Goal: Obtain resource: Obtain resource

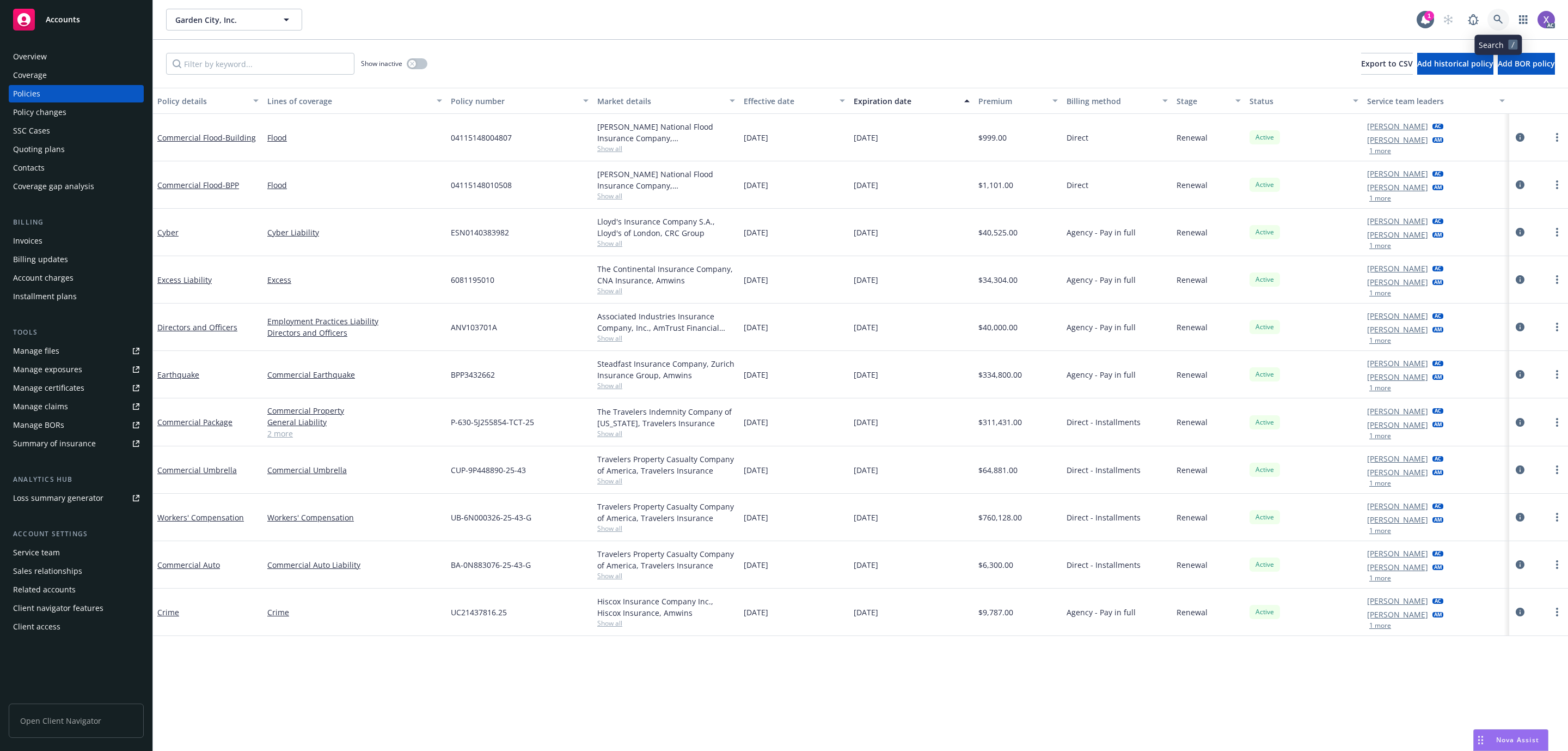
click at [1499, 19] on icon at bounding box center [1497, 19] width 9 height 9
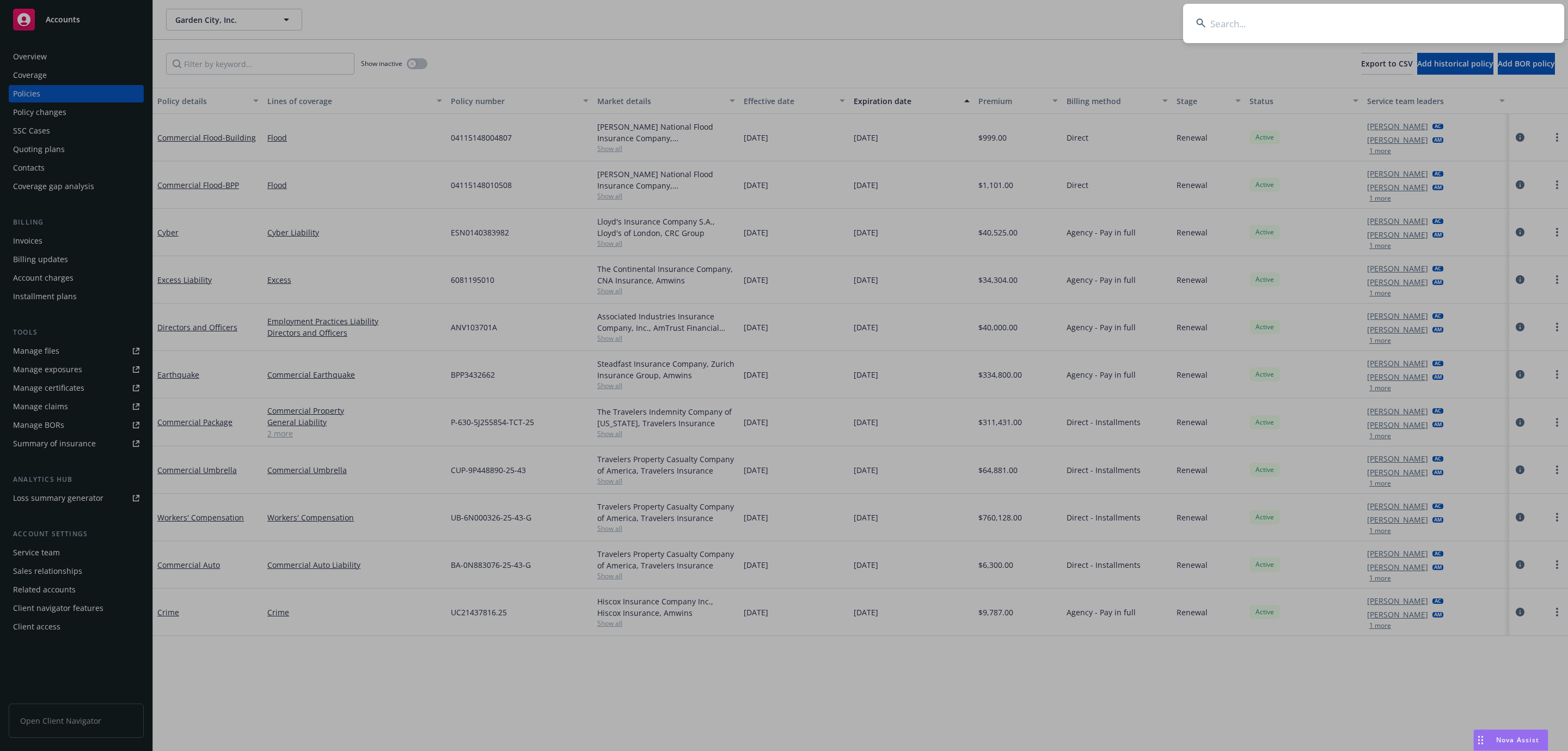
click at [1354, 18] on input at bounding box center [1374, 23] width 381 height 39
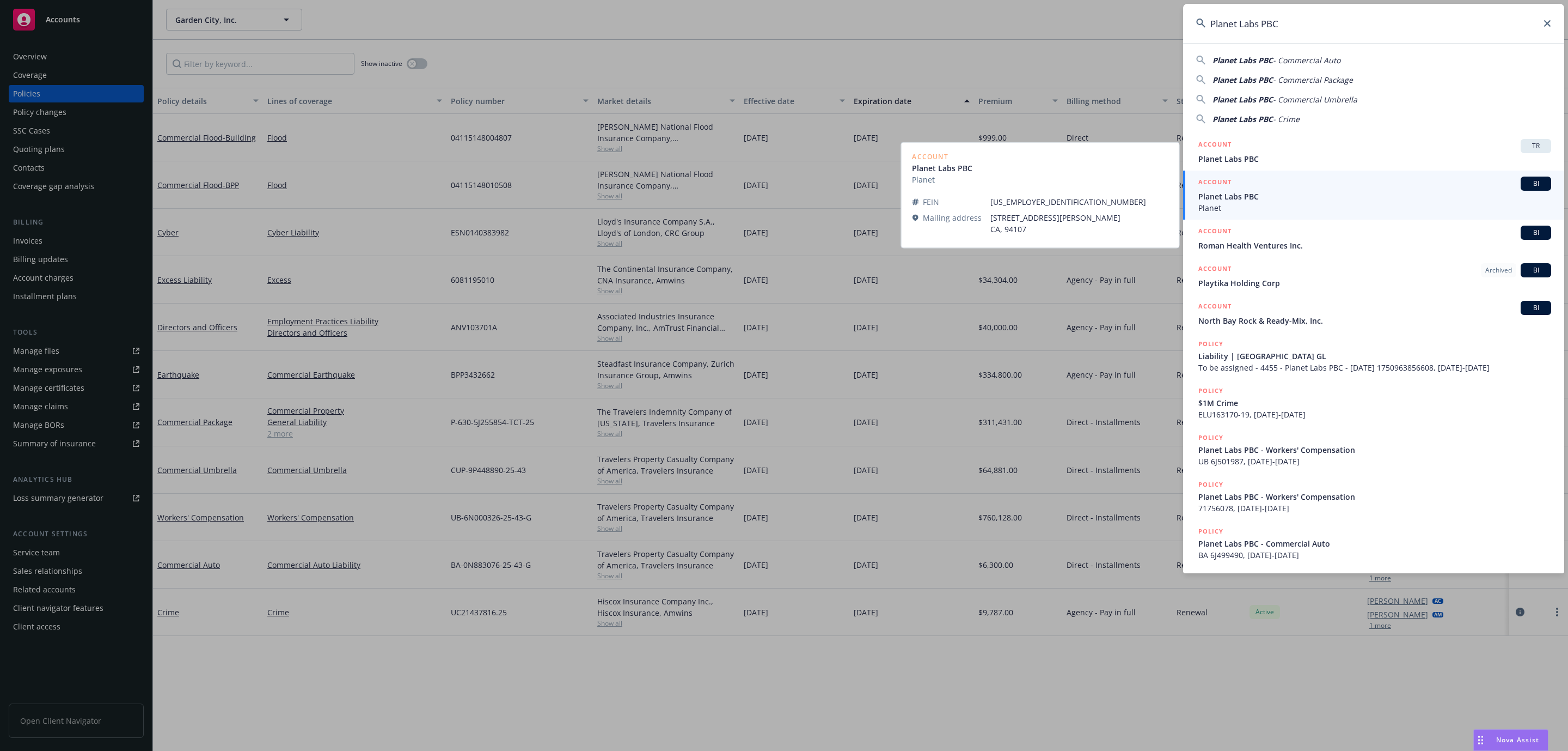
type input "Planet Labs PBC"
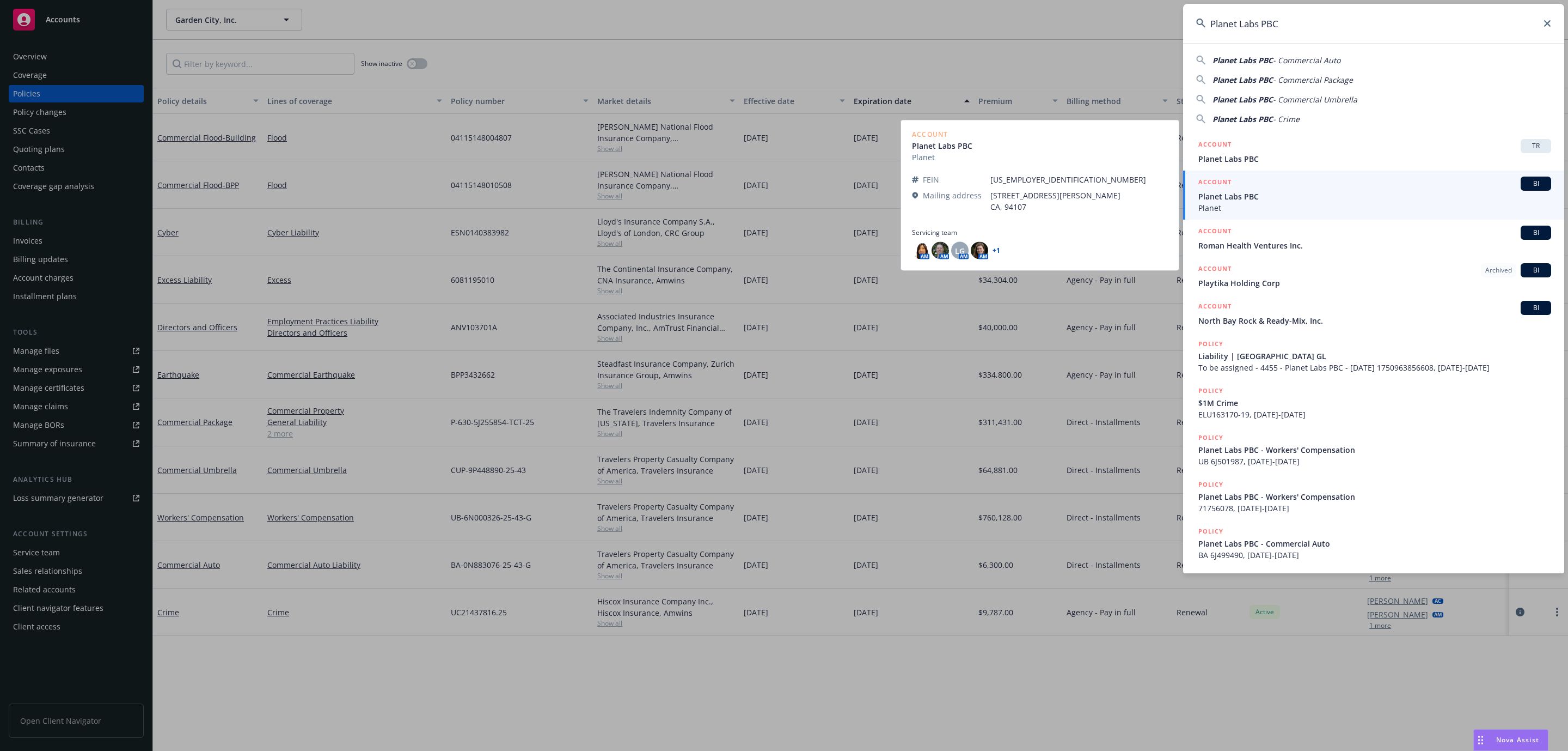
click at [1251, 199] on span "Planet Labs PBC" at bounding box center [1375, 196] width 353 height 12
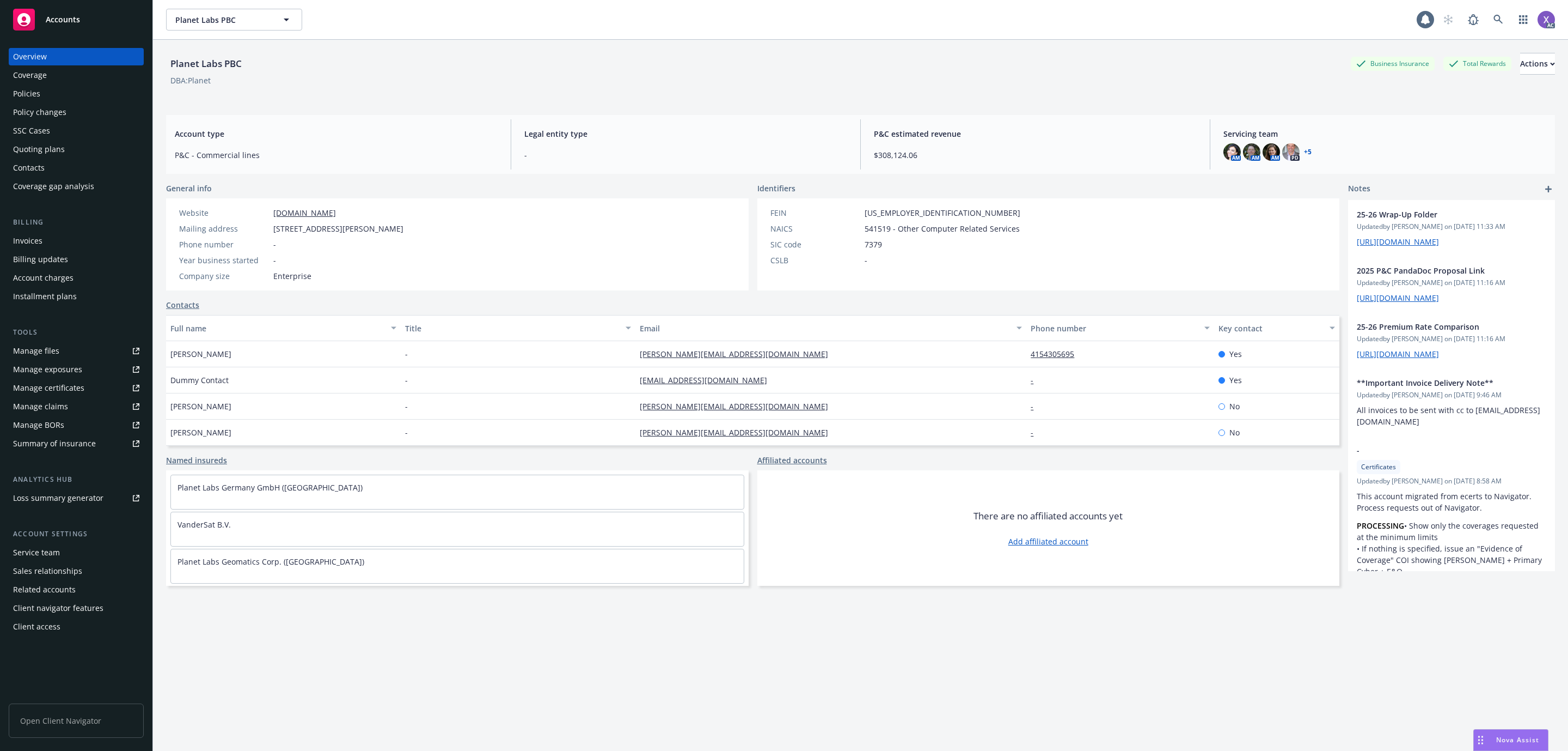
click at [30, 239] on div "Invoices" at bounding box center [27, 241] width 29 height 18
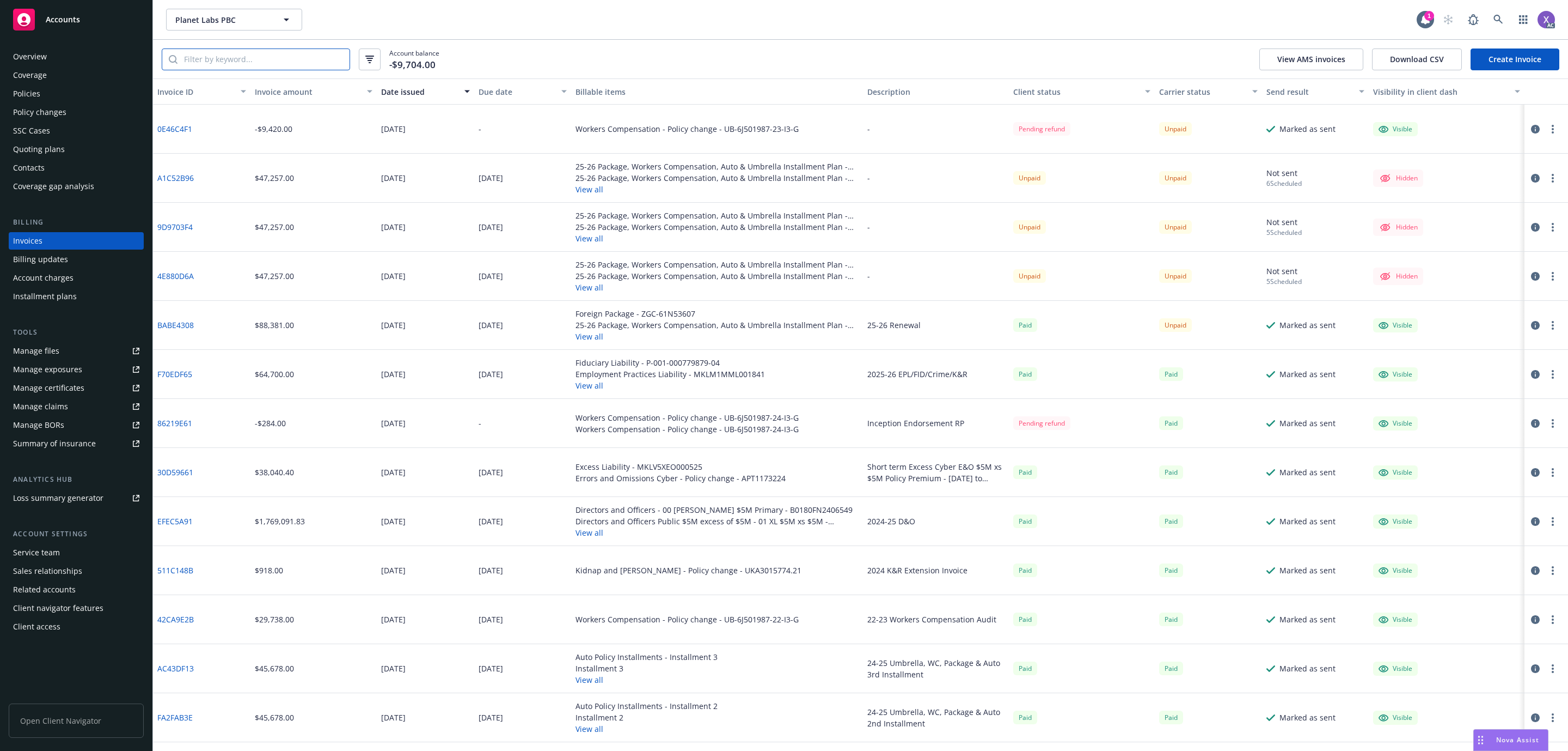
click at [314, 58] on input "search" at bounding box center [264, 59] width 172 height 21
paste input "BABE4308"
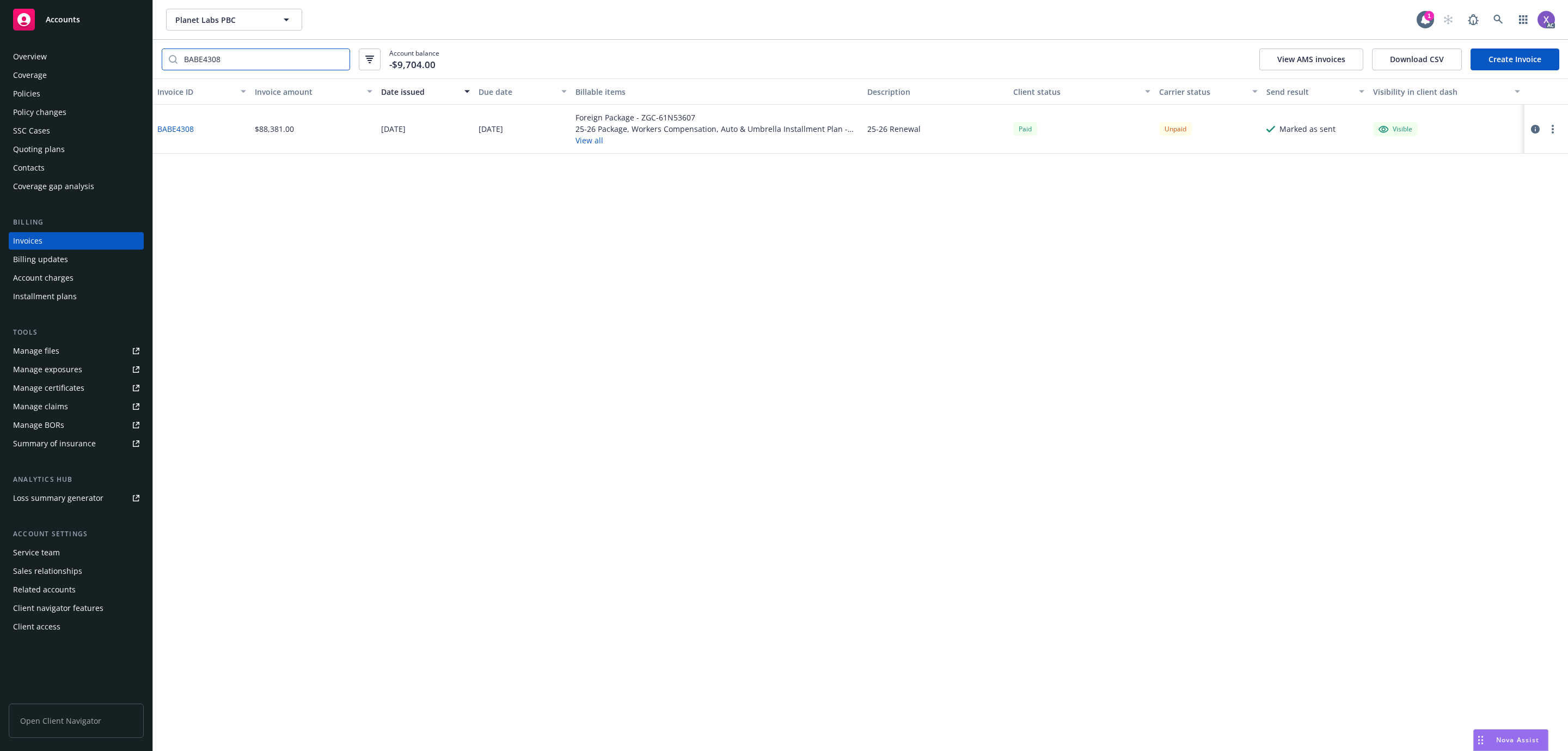
type input "BABE4308"
click at [172, 126] on link "BABE4308" at bounding box center [175, 129] width 37 height 12
click at [49, 89] on div "Policies" at bounding box center [76, 94] width 127 height 18
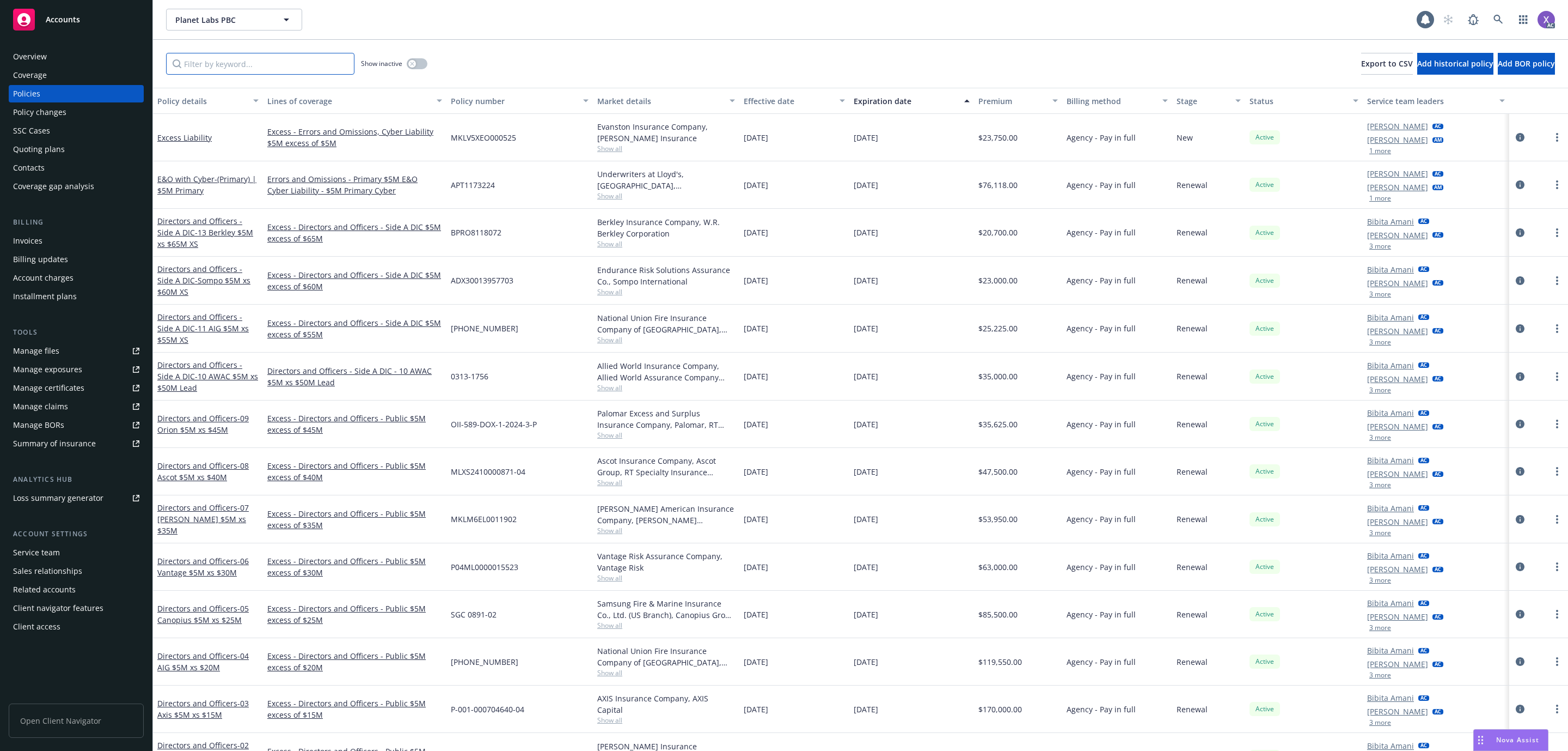
click at [259, 59] on input "Filter by keyword..." at bounding box center [260, 64] width 188 height 22
paste input "ZGC-61N53607"
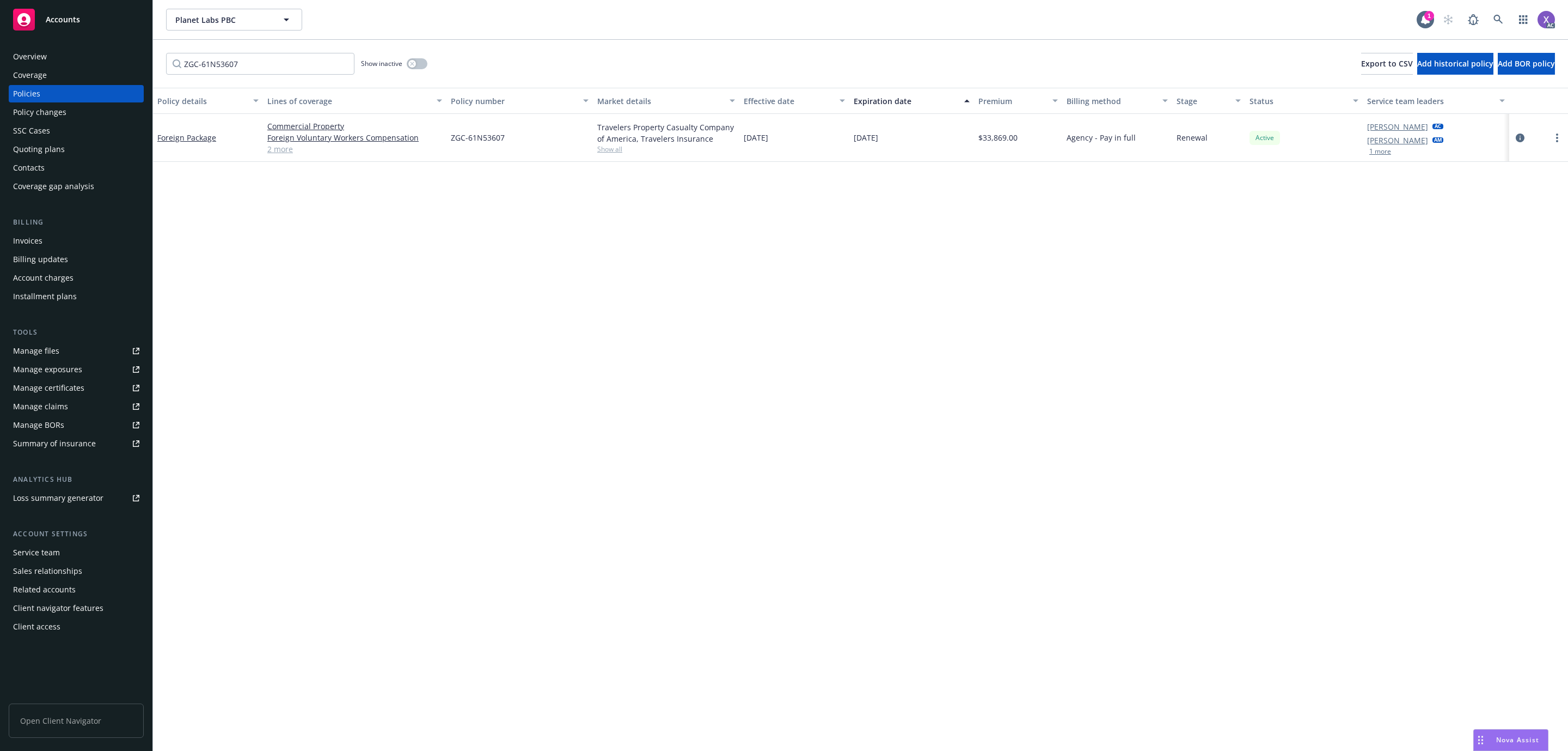
click at [426, 643] on div "Policy details Lines of coverage Policy number Market details Effective date Ex…" at bounding box center [860, 419] width 1415 height 663
click at [188, 139] on link "Foreign Package" at bounding box center [186, 137] width 59 height 10
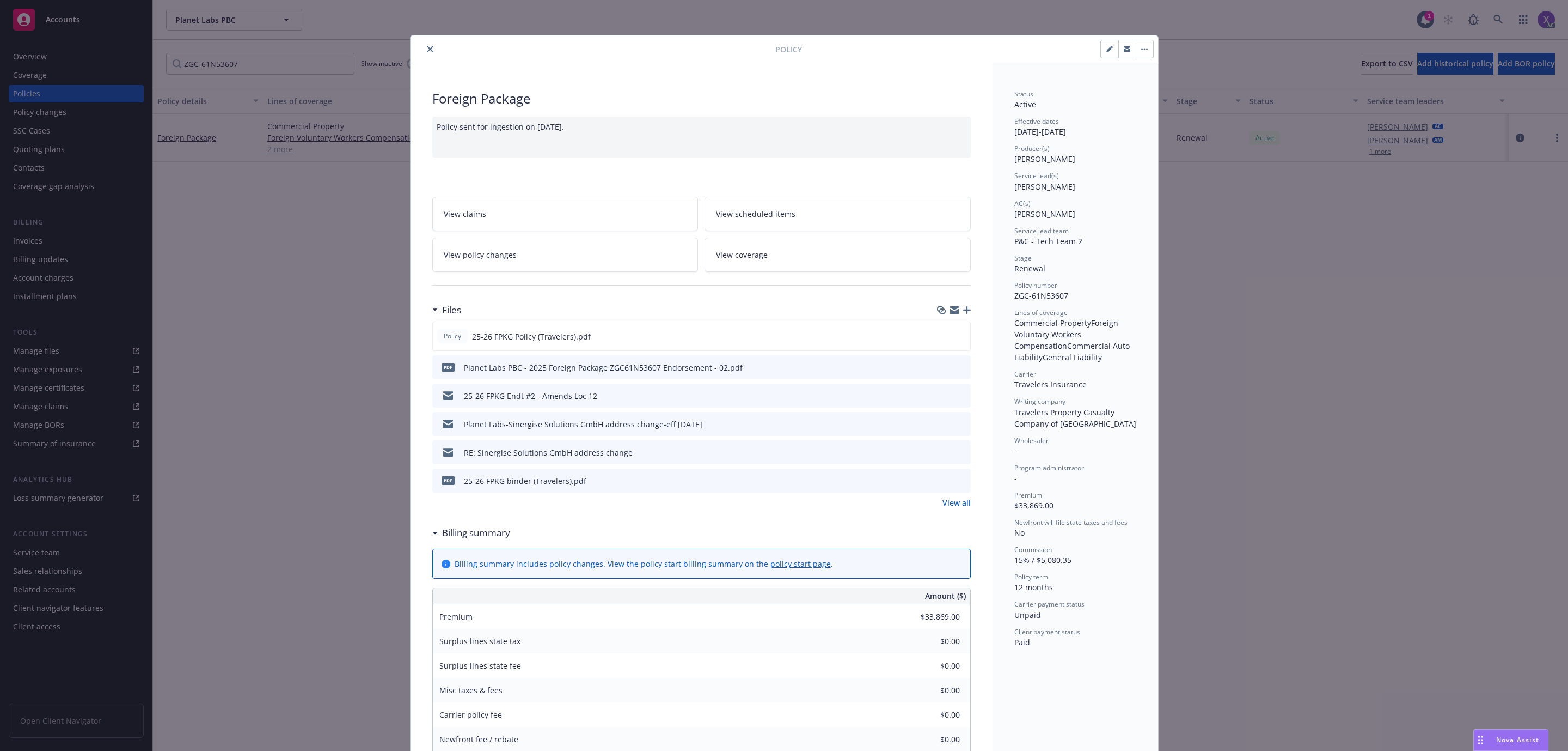
click at [427, 48] on icon "close" at bounding box center [430, 49] width 7 height 7
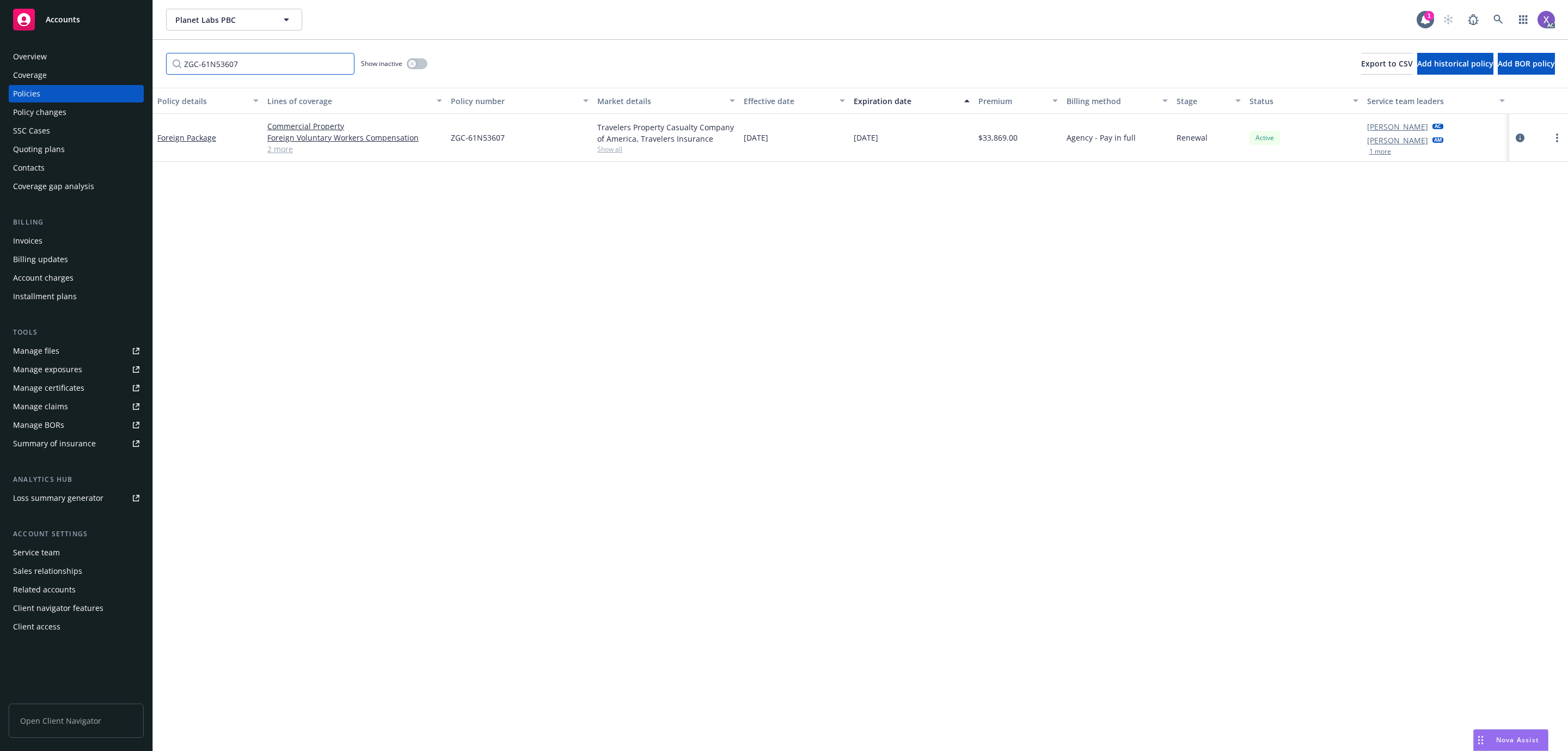
drag, startPoint x: 258, startPoint y: 66, endPoint x: 127, endPoint y: 69, distance: 131.0
click at [127, 69] on div "Accounts Overview Coverage Policies Policy changes SSC Cases Quoting plans Cont…" at bounding box center [784, 375] width 1568 height 751
paste input "CUP-6J524755-25-I3"
drag, startPoint x: 263, startPoint y: 60, endPoint x: 135, endPoint y: 70, distance: 128.4
click at [135, 70] on div "Accounts Overview Coverage Policies Policy changes SSC Cases Quoting plans Cont…" at bounding box center [784, 375] width 1568 height 751
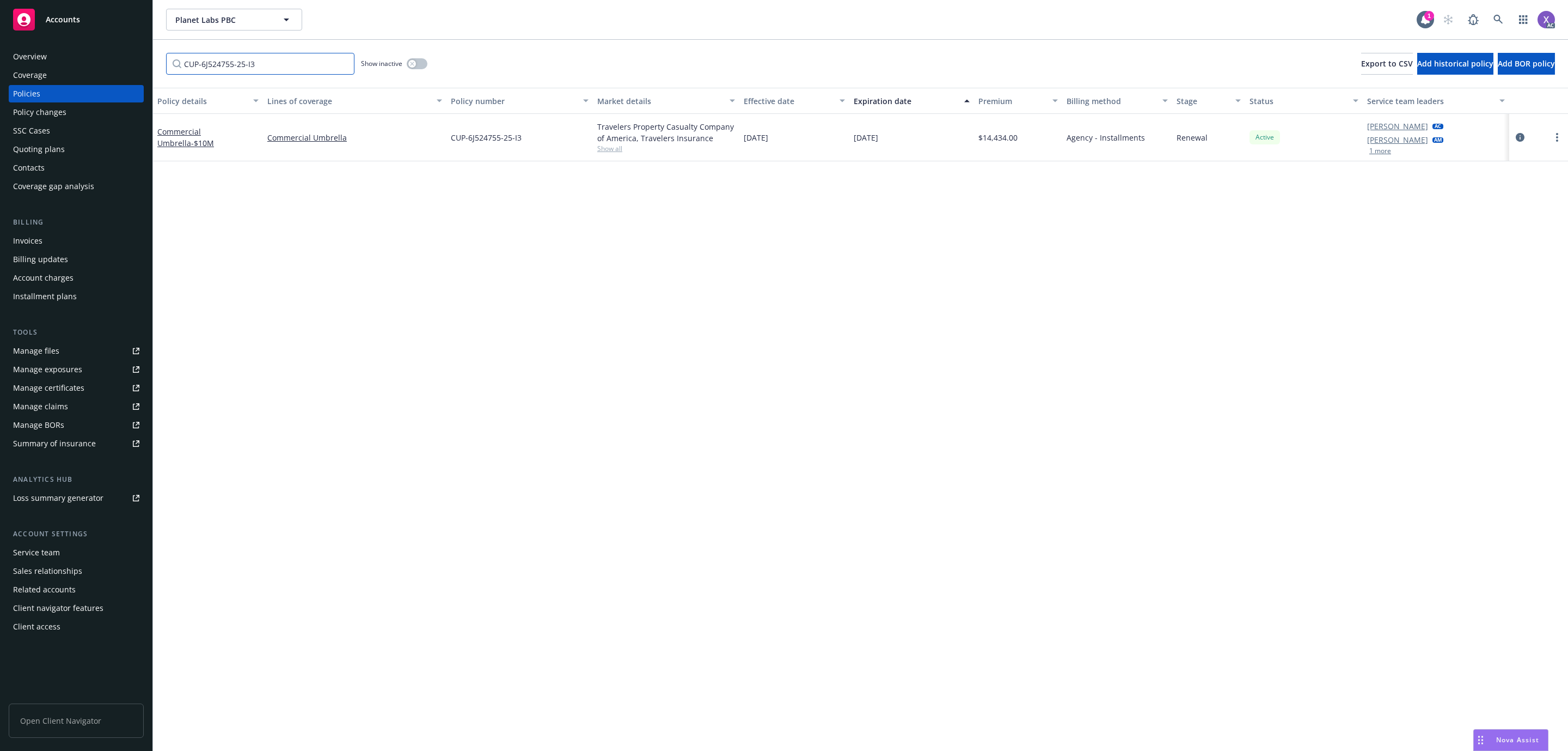
paste input "BA-6J499490-25-I3-G"
type input "BA-6J499490-25-I3-G"
drag, startPoint x: 286, startPoint y: 62, endPoint x: 121, endPoint y: 69, distance: 165.1
click at [121, 69] on div "Accounts Overview Coverage Policies Policy changes SSC Cases Quoting plans Cont…" at bounding box center [784, 375] width 1568 height 751
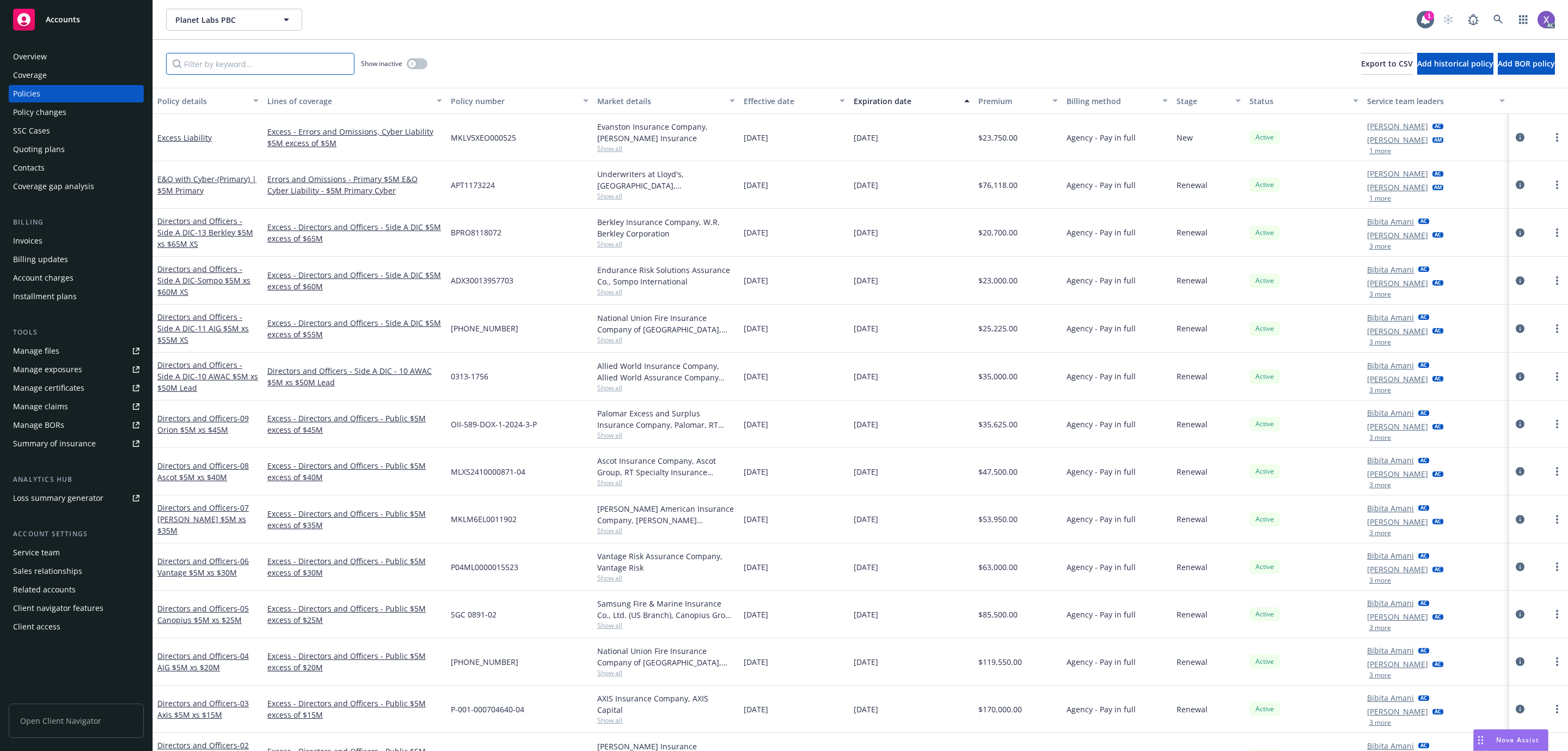
click at [312, 71] on input "Filter by keyword..." at bounding box center [260, 64] width 188 height 22
paste input "H-630-6J485565-TIL-25"
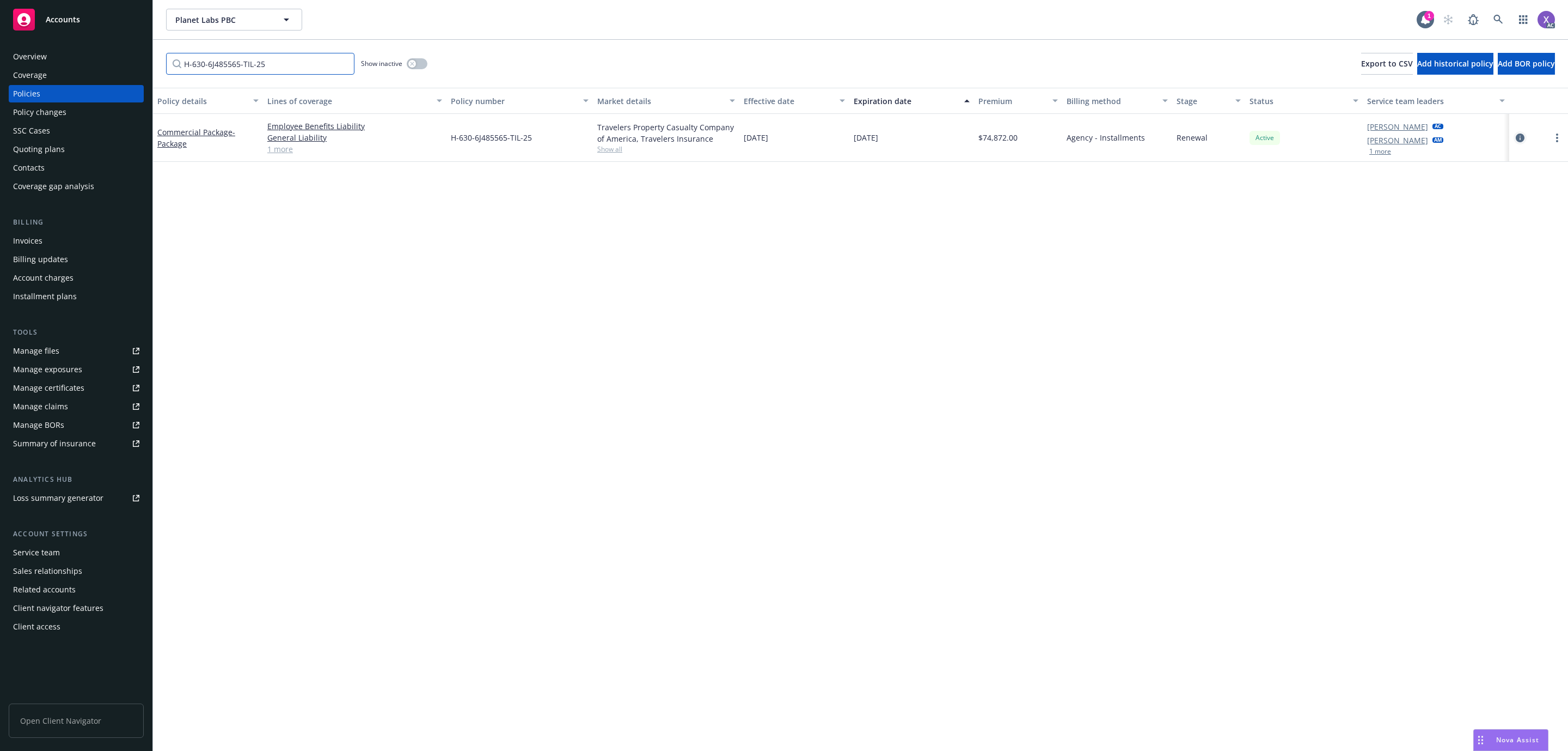
type input "H-630-6J485565-TIL-25"
click at [1518, 138] on icon "circleInformation" at bounding box center [1520, 138] width 9 height 9
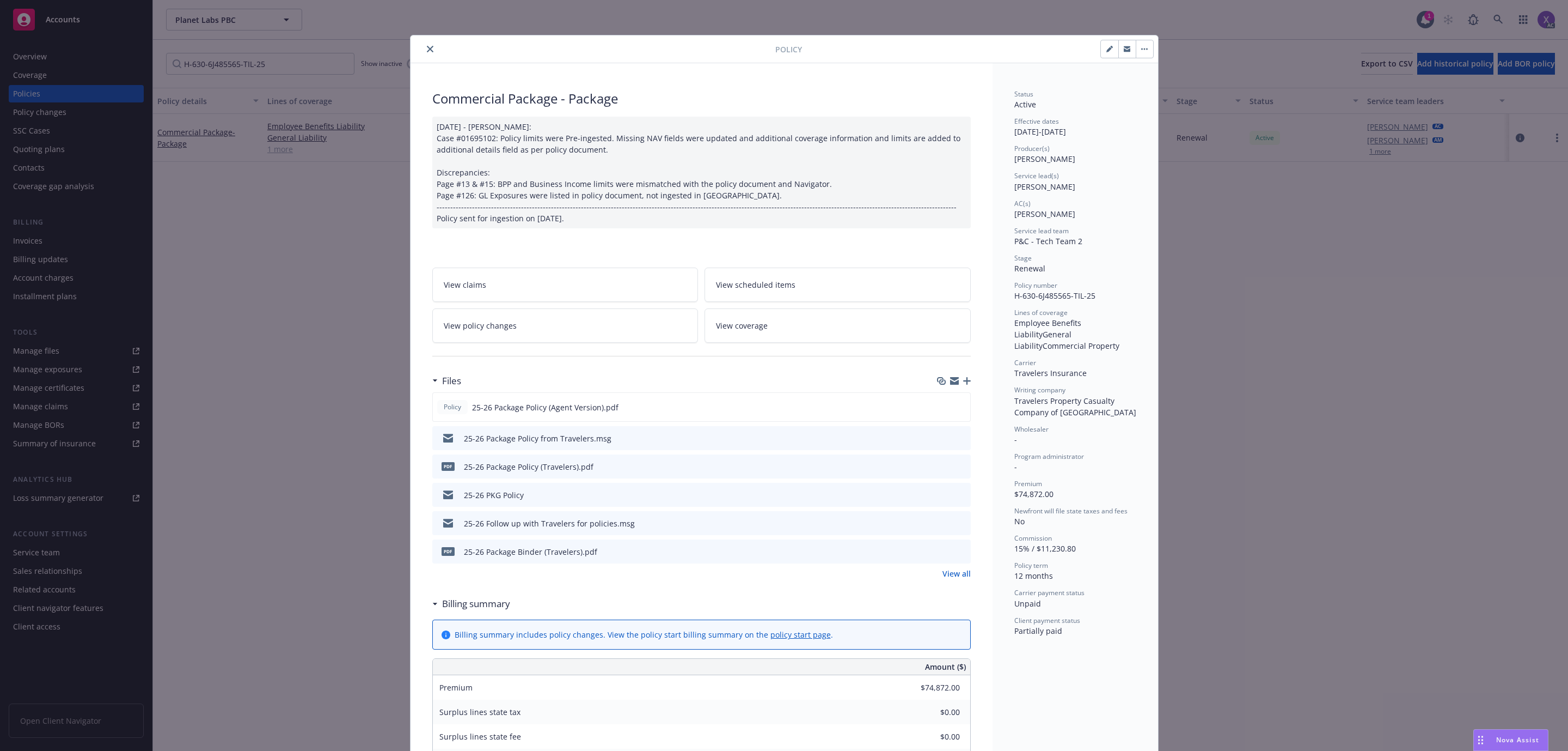
click at [427, 49] on icon "close" at bounding box center [430, 49] width 7 height 7
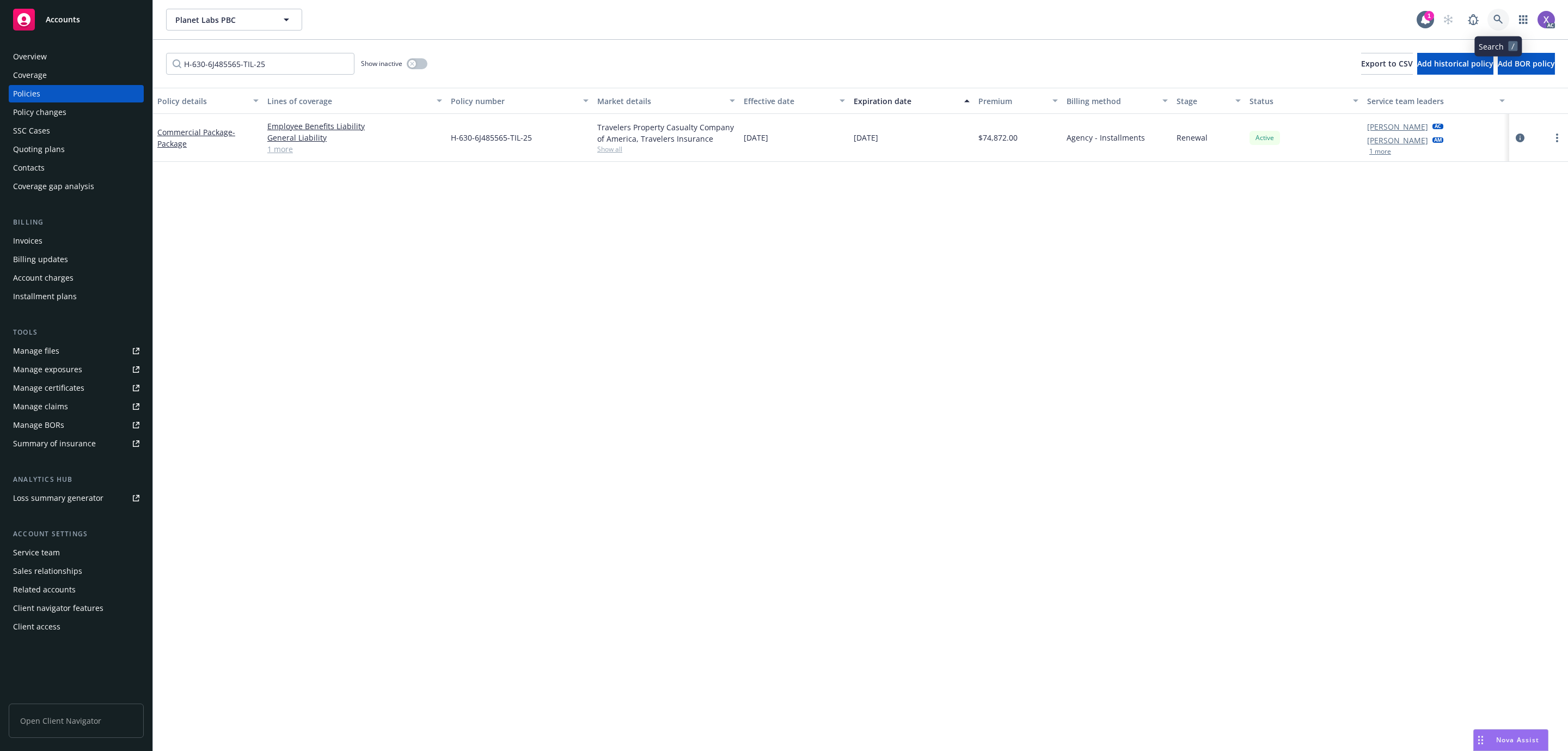
click at [1495, 20] on icon at bounding box center [1497, 19] width 9 height 9
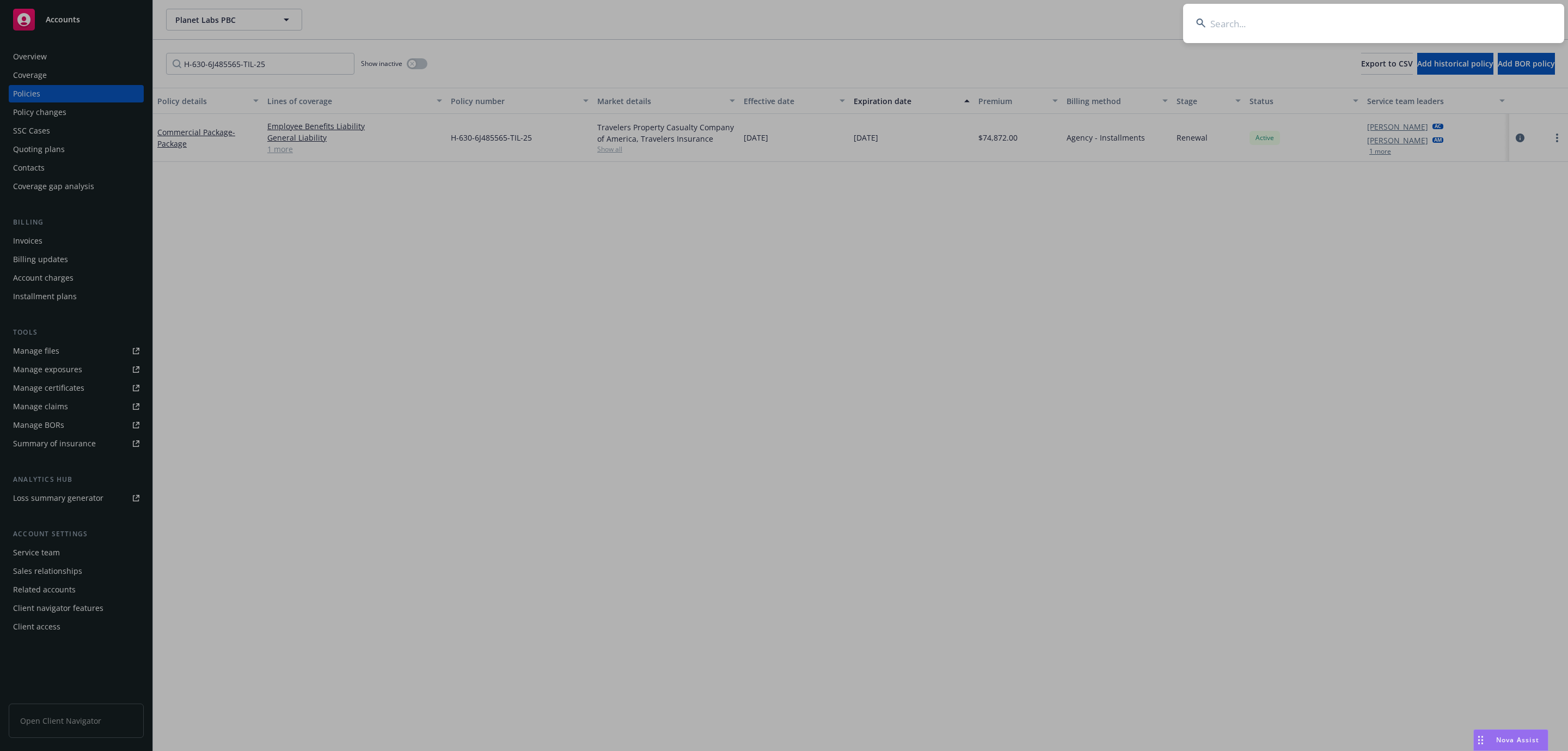
click at [1396, 20] on input at bounding box center [1374, 23] width 381 height 39
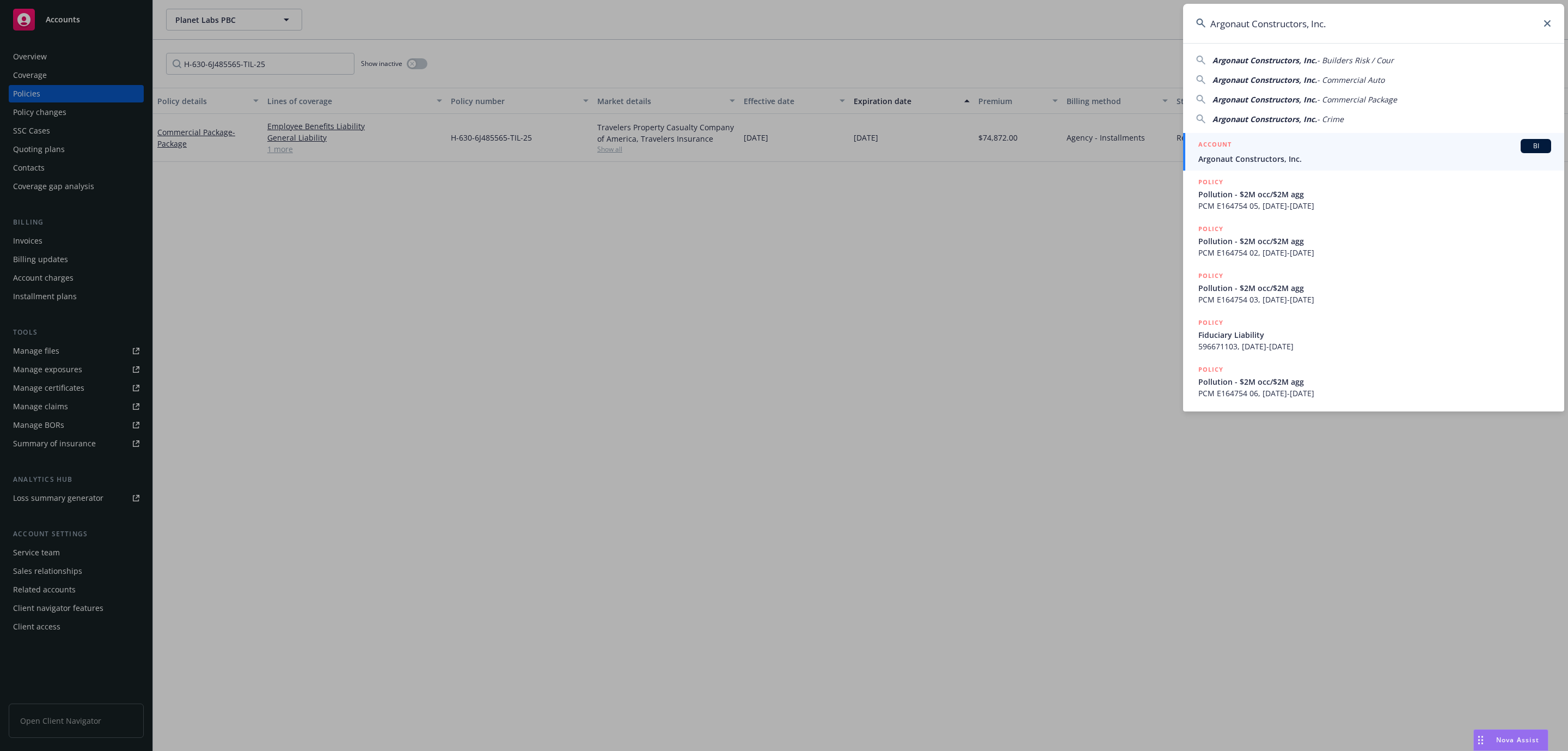
type input "Argonaut Constructors, Inc."
click at [1278, 163] on span "Argonaut Constructors, Inc." at bounding box center [1375, 158] width 353 height 12
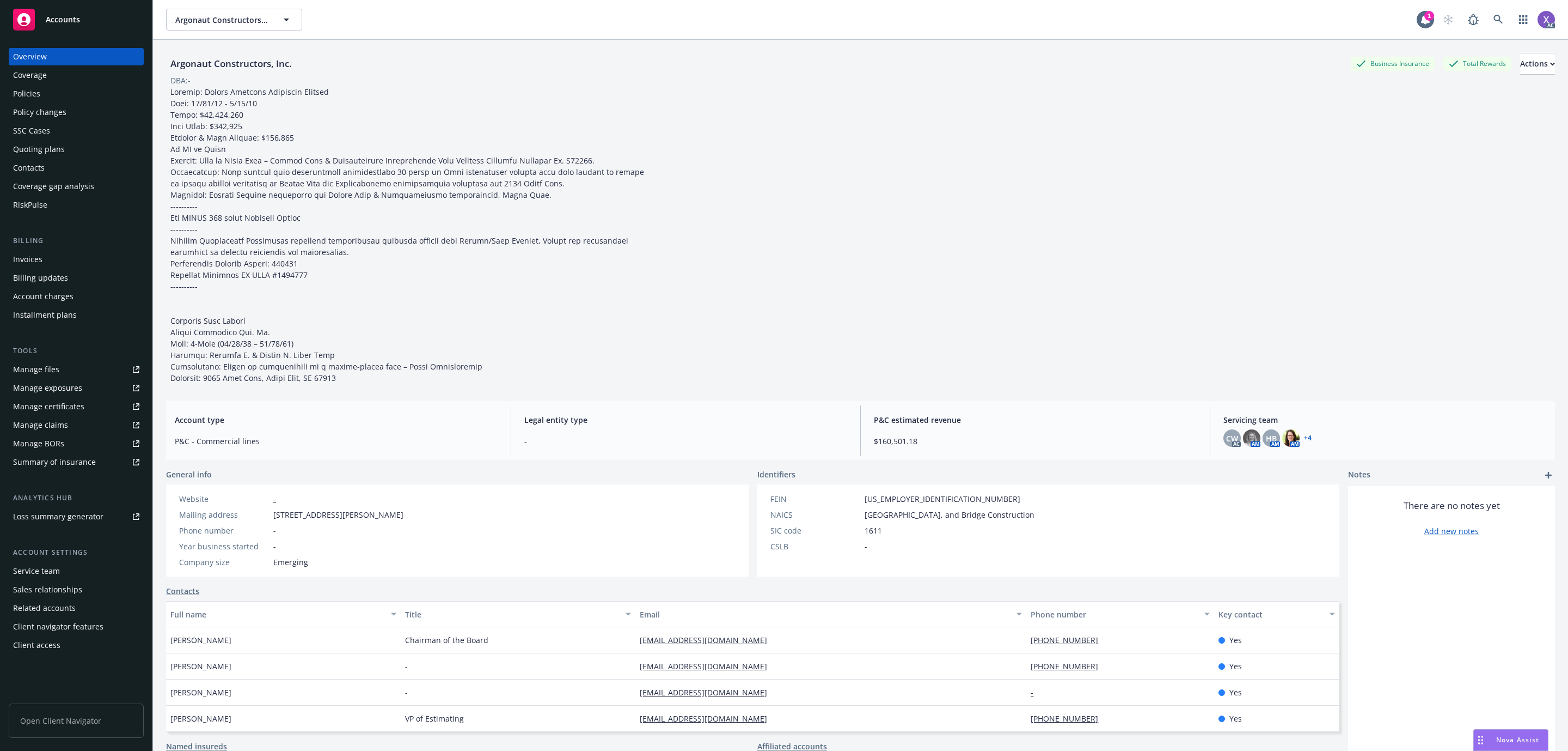
click at [29, 262] on div "Invoices" at bounding box center [27, 259] width 29 height 18
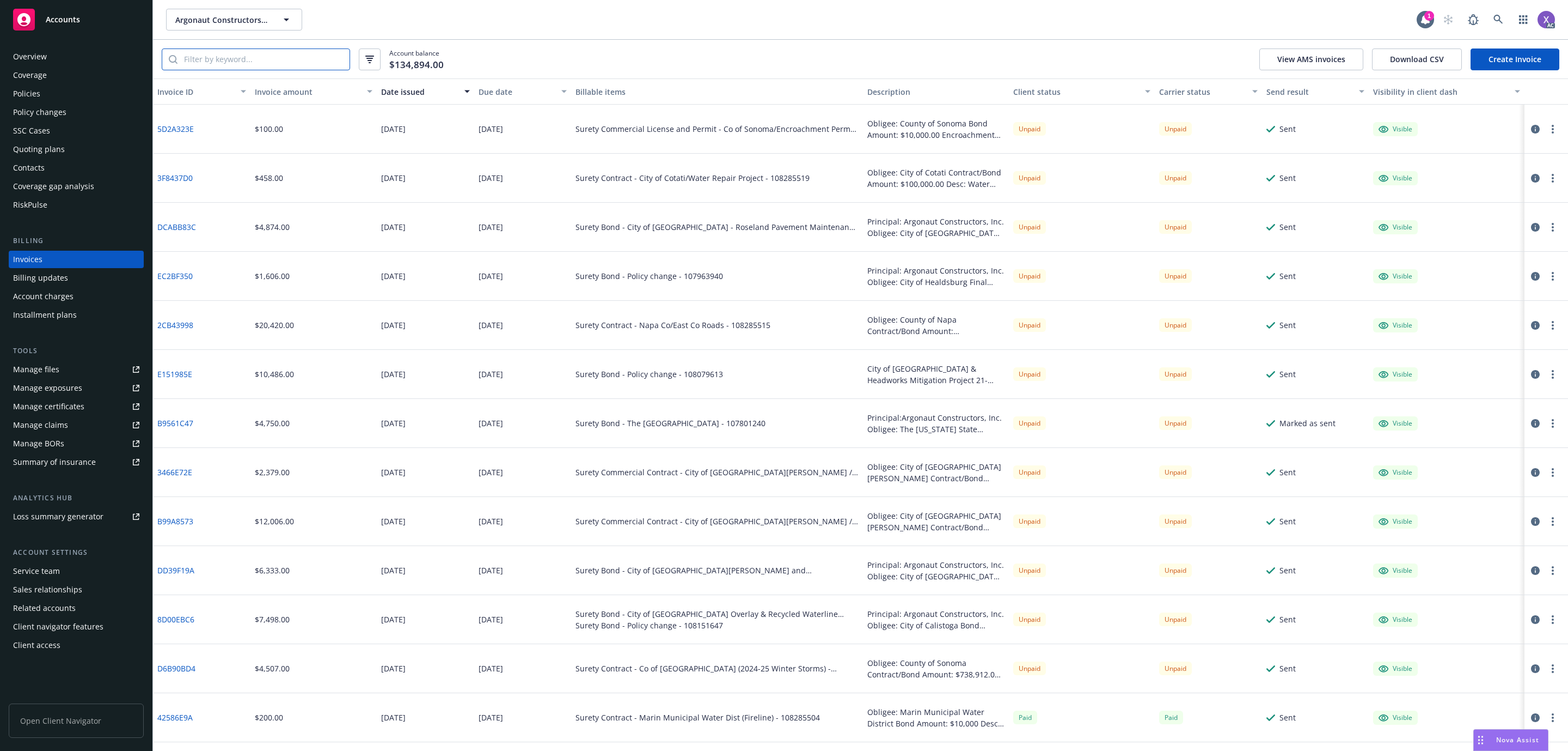
click at [292, 66] on input "search" at bounding box center [264, 59] width 172 height 21
paste input "EB19F64D"
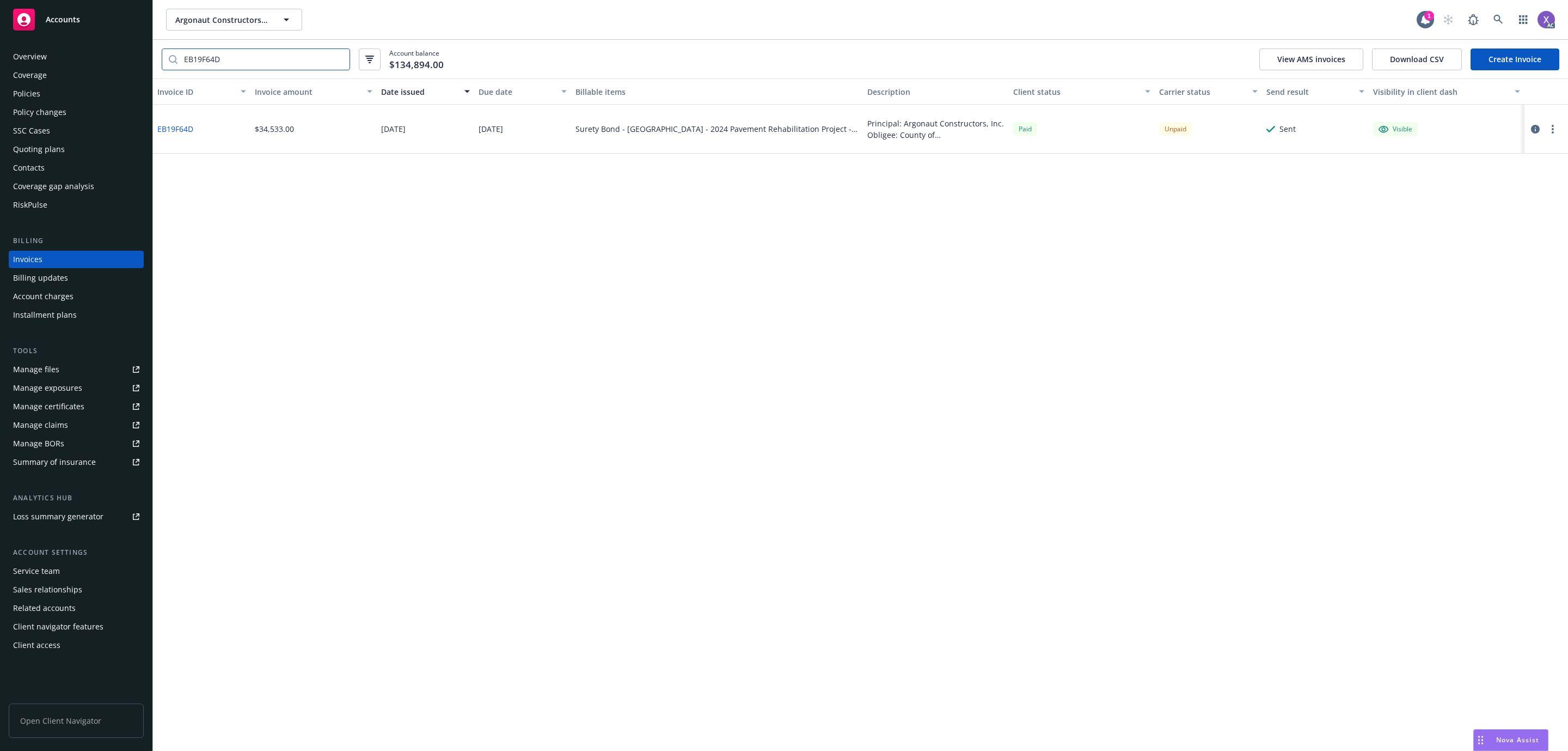
type input "EB19F64D"
click at [236, 419] on div "Invoice ID Invoice amount Date issued Due date Billable items Description Clien…" at bounding box center [860, 415] width 1415 height 672
click at [47, 95] on div "Policies" at bounding box center [76, 94] width 127 height 18
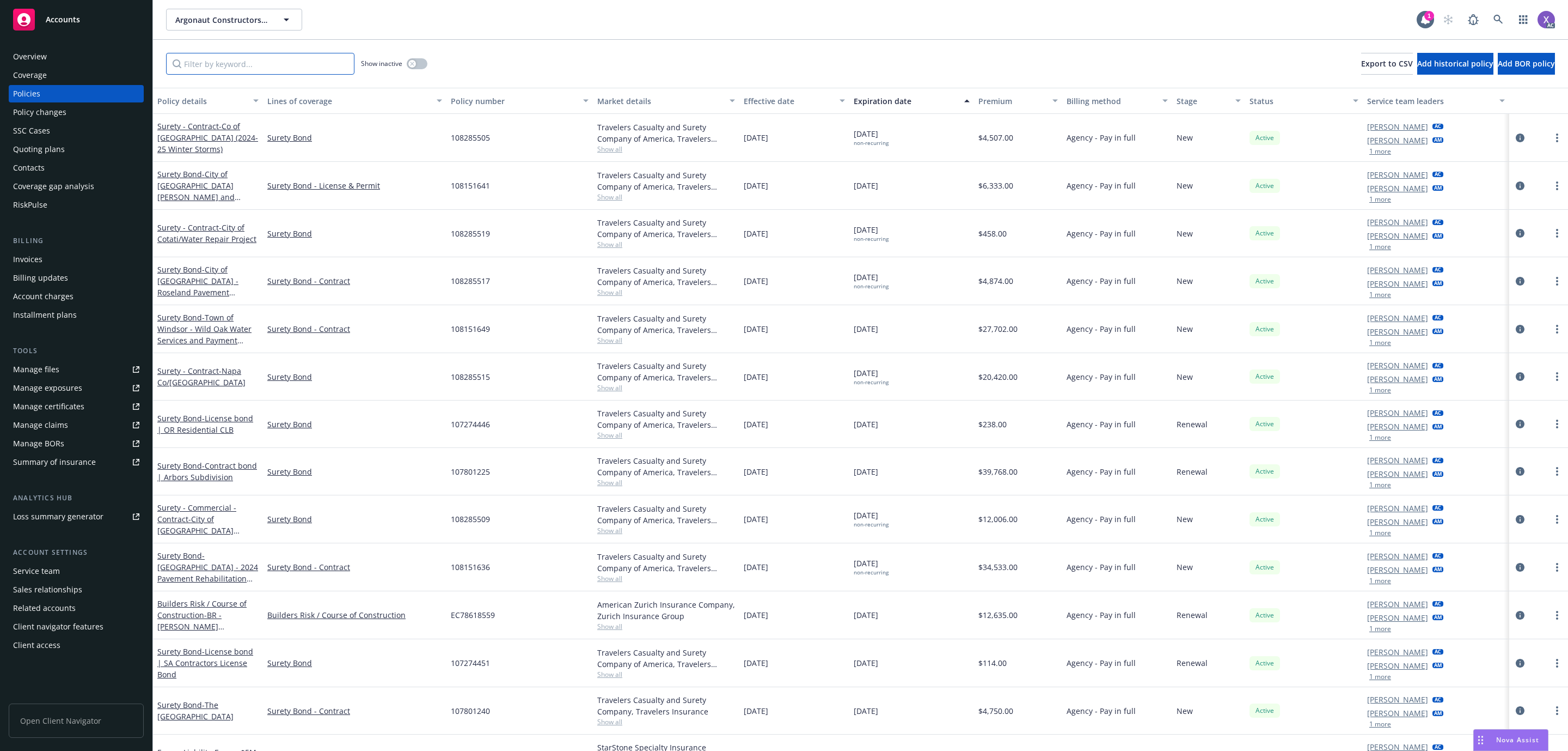
click at [293, 62] on input "Filter by keyword..." at bounding box center [260, 64] width 188 height 22
paste input "108151642"
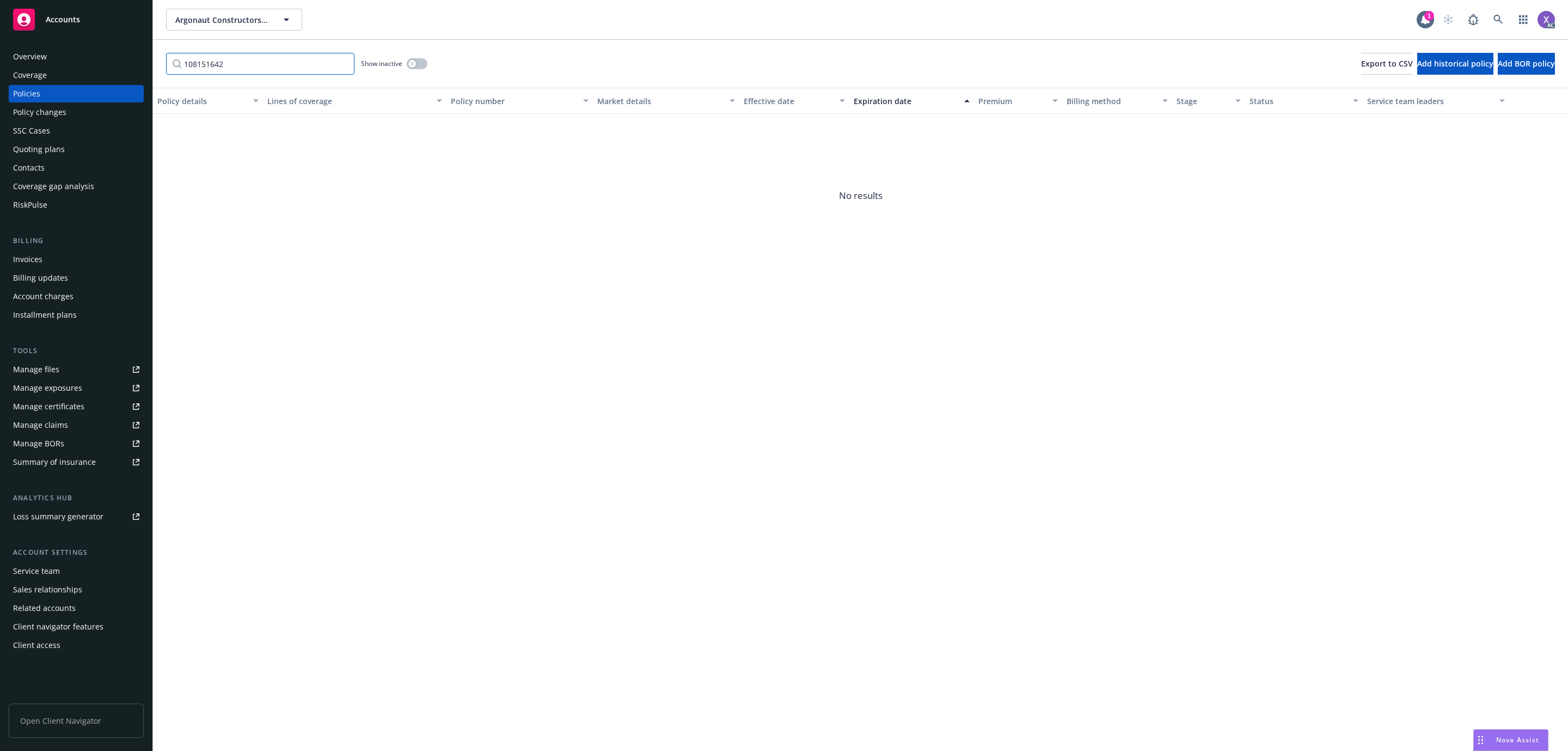
type input "108151642"
click at [423, 66] on button "button" at bounding box center [417, 64] width 21 height 11
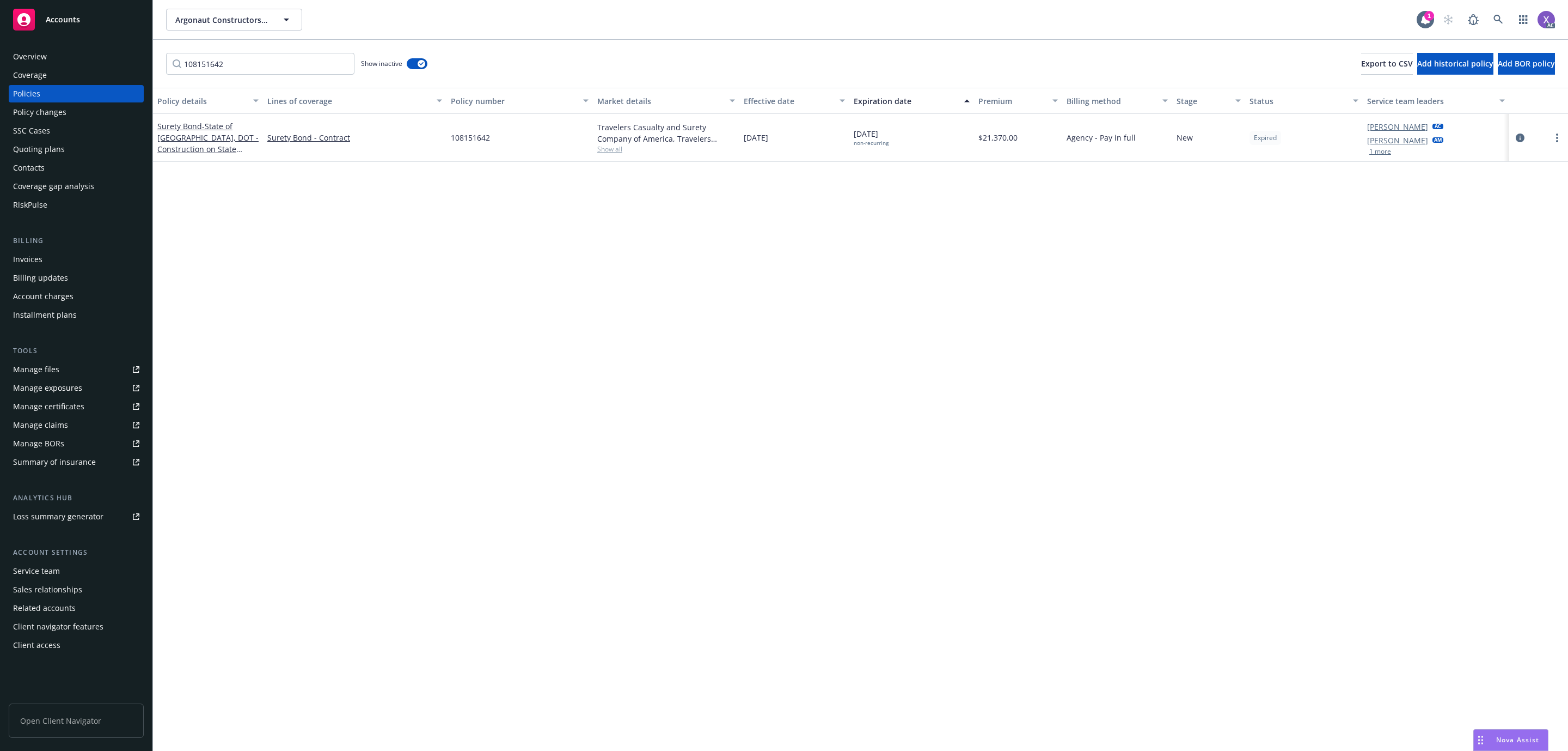
click at [229, 285] on div "Policy details Lines of coverage Policy number Market details Effective date Ex…" at bounding box center [860, 419] width 1415 height 663
click at [1518, 137] on icon "circleInformation" at bounding box center [1520, 138] width 9 height 9
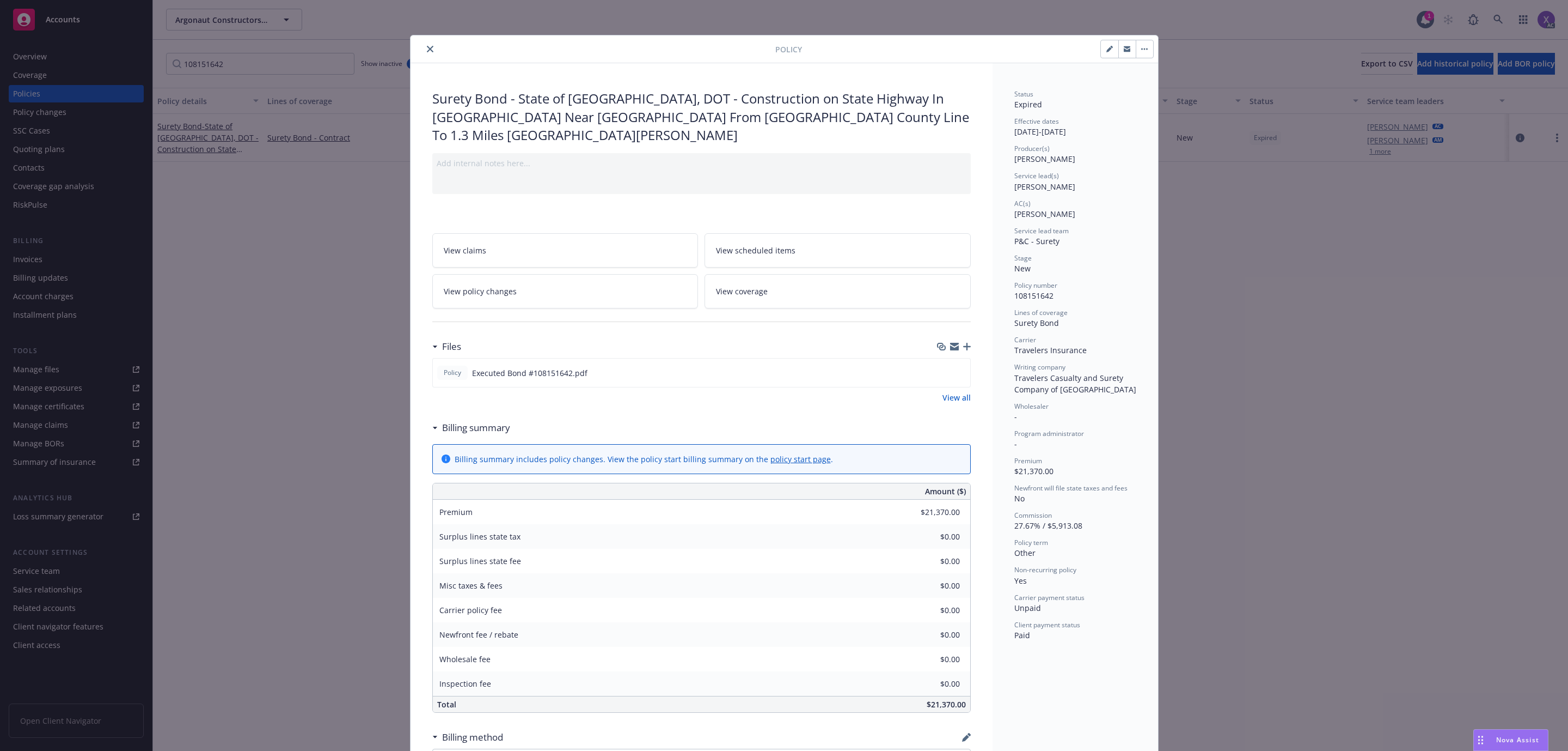
click at [950, 392] on link "View all" at bounding box center [956, 397] width 29 height 12
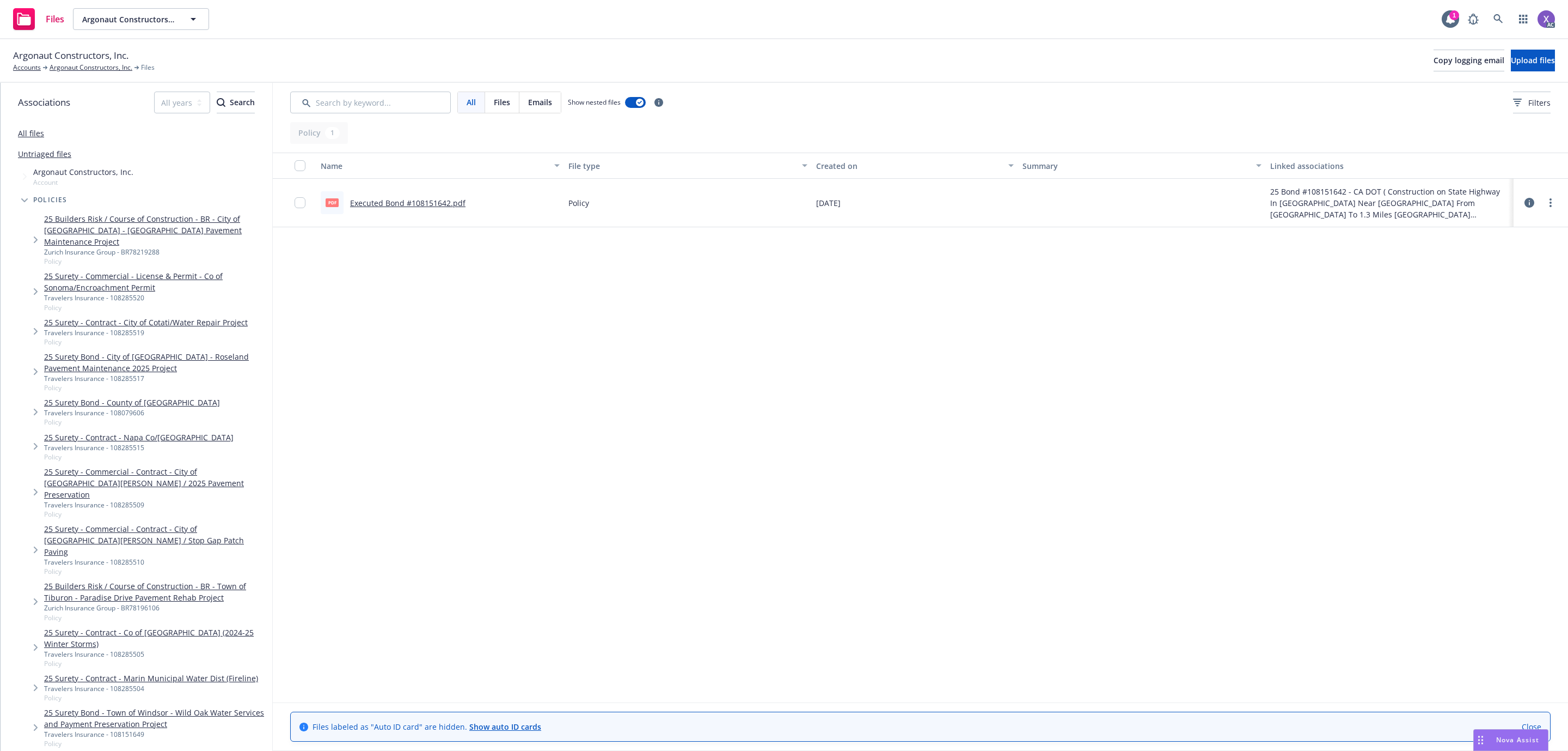
click at [425, 204] on link "Executed Bond #108151642.pdf" at bounding box center [408, 203] width 116 height 10
click at [1499, 18] on icon at bounding box center [1497, 18] width 9 height 9
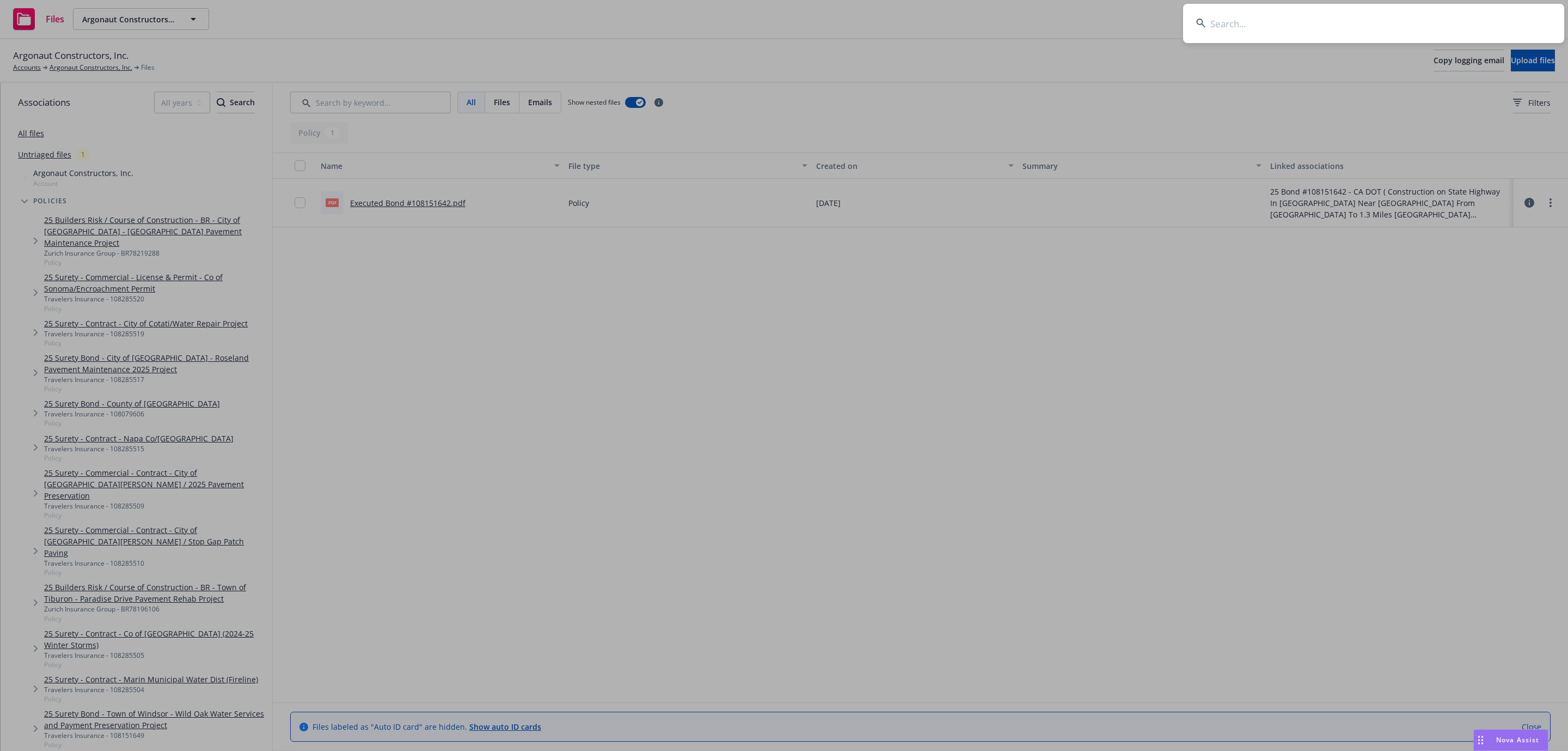
click at [1303, 36] on input at bounding box center [1374, 23] width 381 height 39
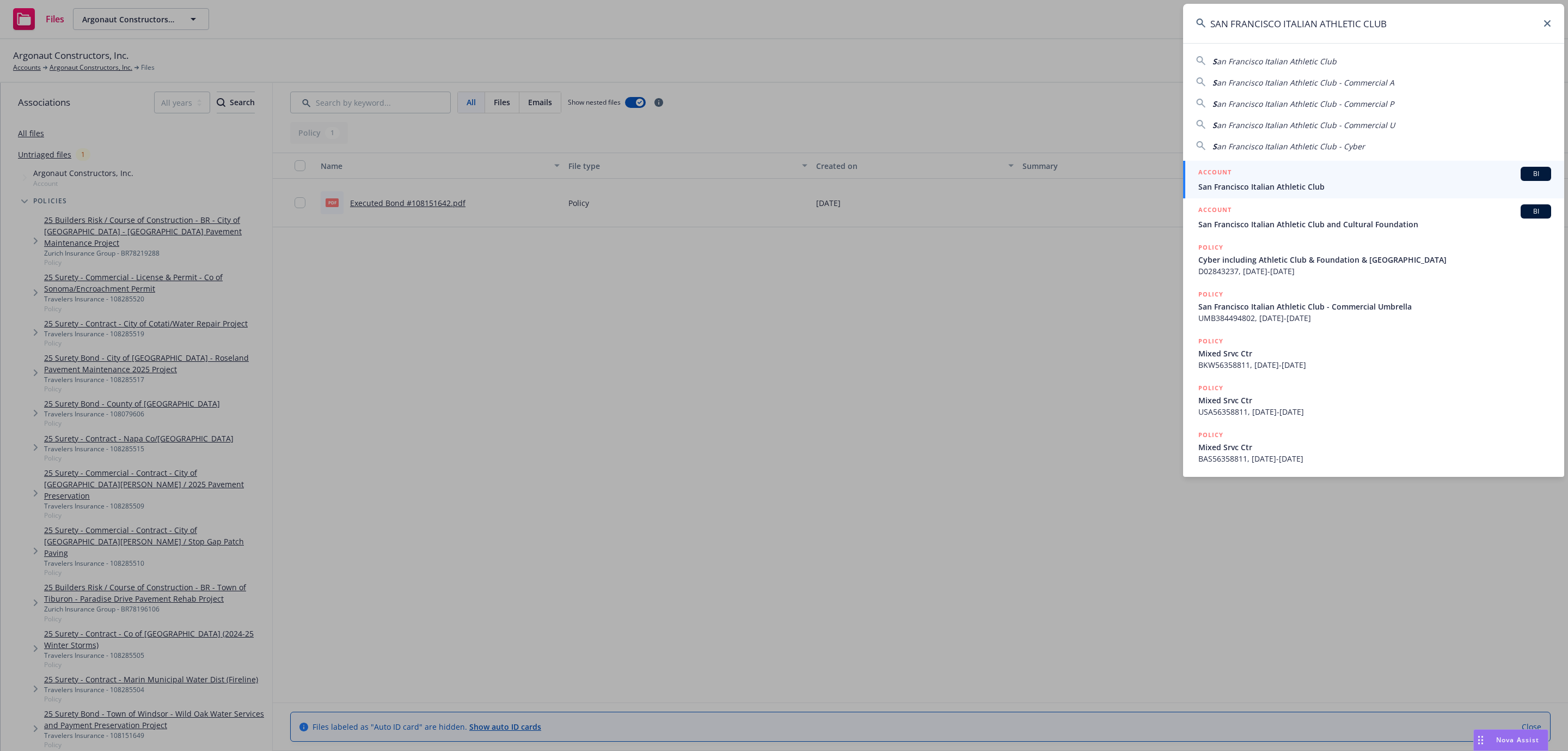
type input "SAN FRANCISCO ITALIAN ATHLETIC CLUB"
click at [1315, 183] on span "San Francisco Italian Athletic Club" at bounding box center [1375, 186] width 353 height 12
